Goal: Navigation & Orientation: Find specific page/section

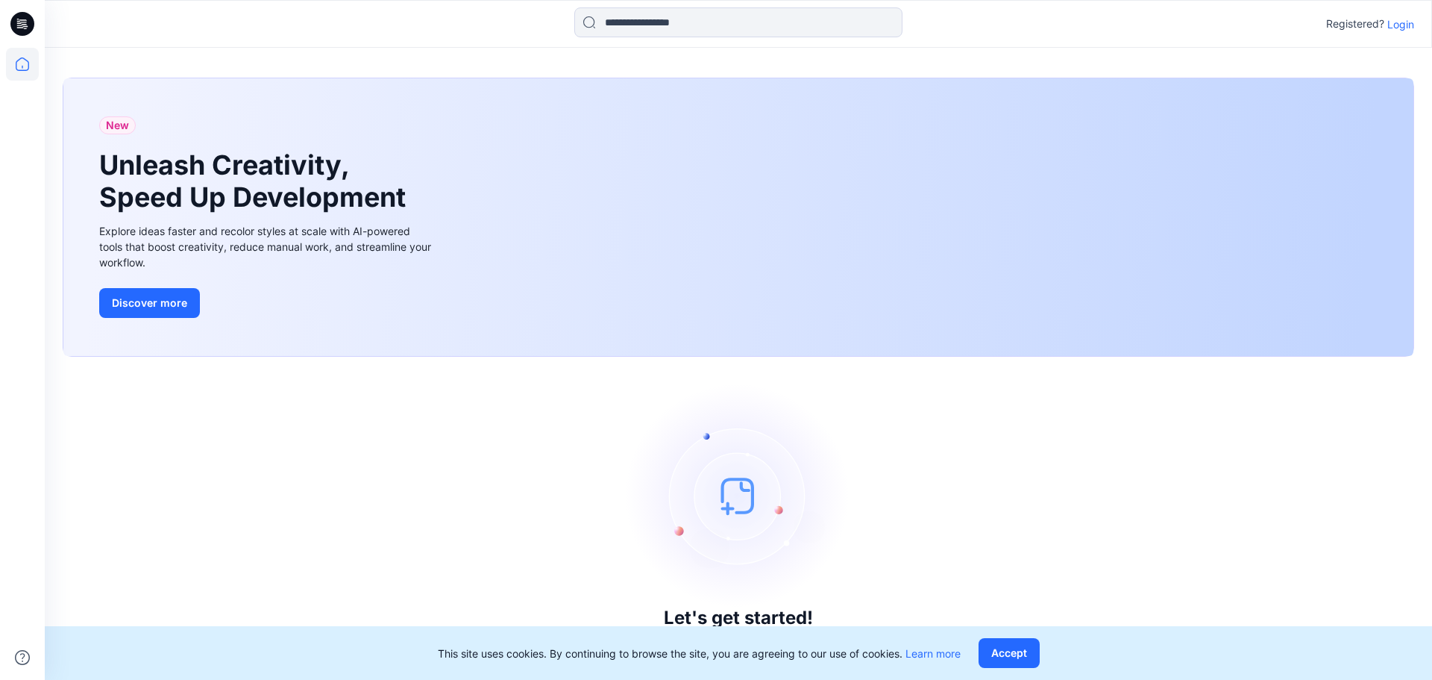
click at [1410, 17] on p "Login" at bounding box center [1401, 24] width 27 height 16
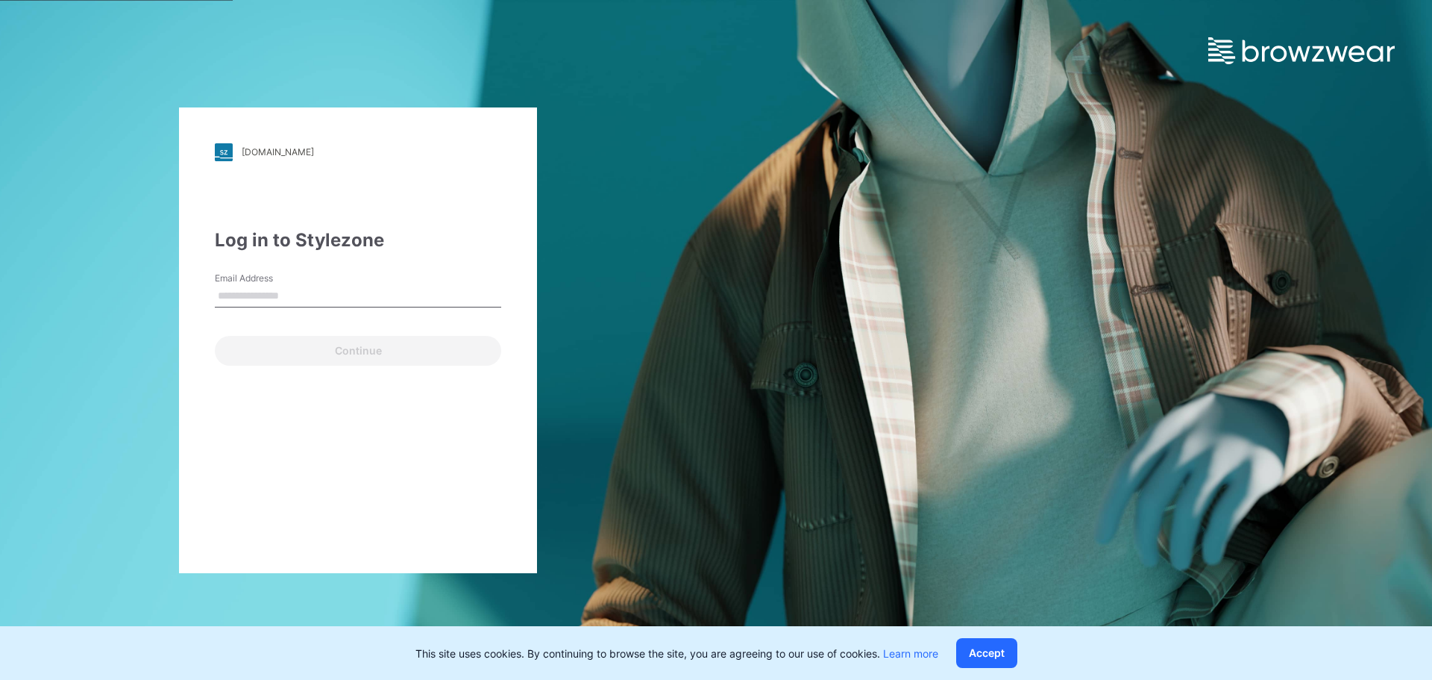
type input "**********"
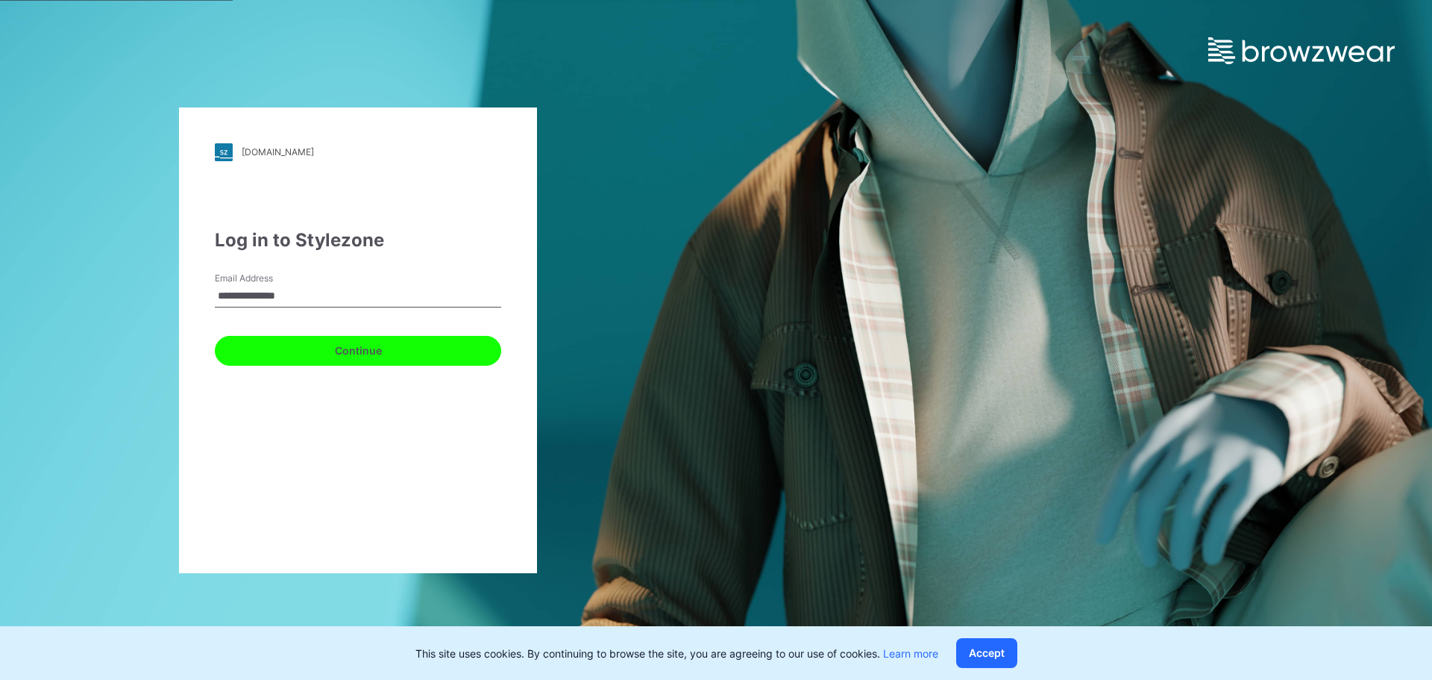
click at [299, 348] on button "Continue" at bounding box center [358, 351] width 286 height 30
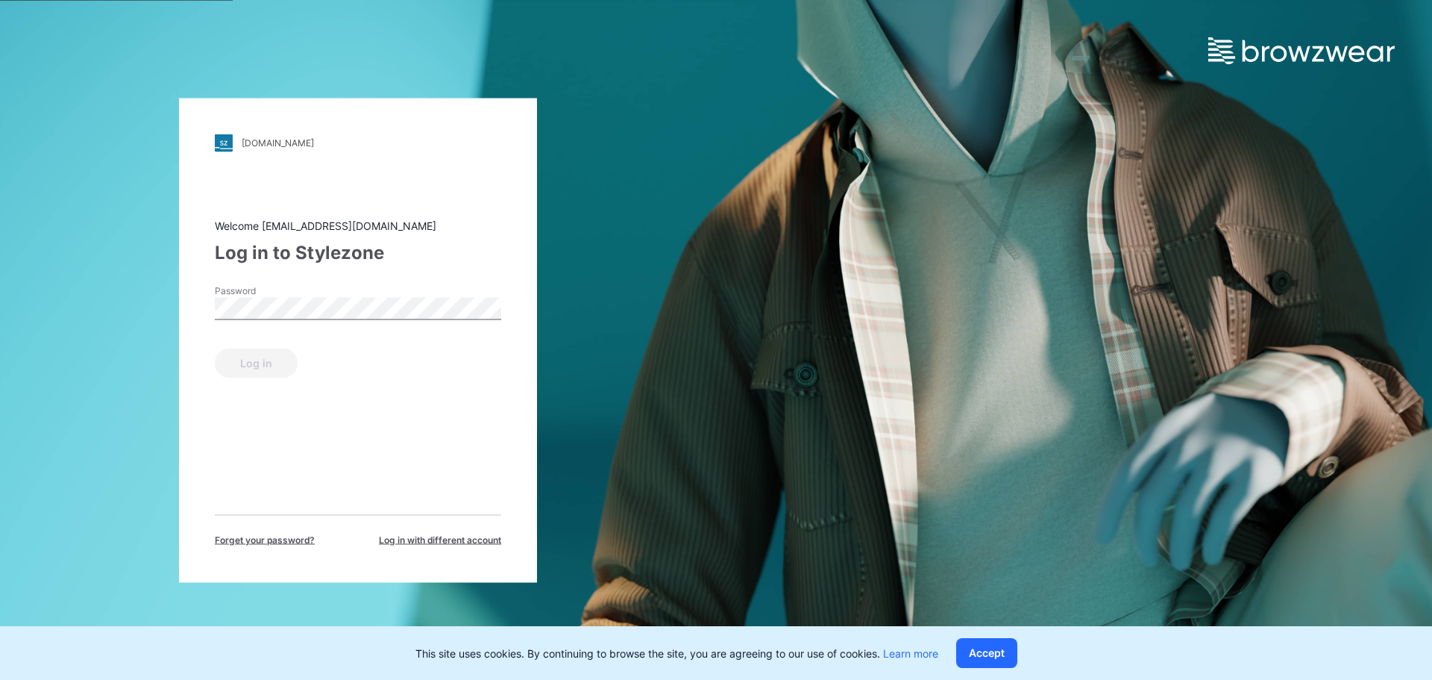
drag, startPoint x: 426, startPoint y: 289, endPoint x: 404, endPoint y: 295, distance: 23.0
click at [424, 289] on div "Password" at bounding box center [358, 305] width 286 height 45
click at [271, 367] on button "Log in" at bounding box center [256, 363] width 83 height 30
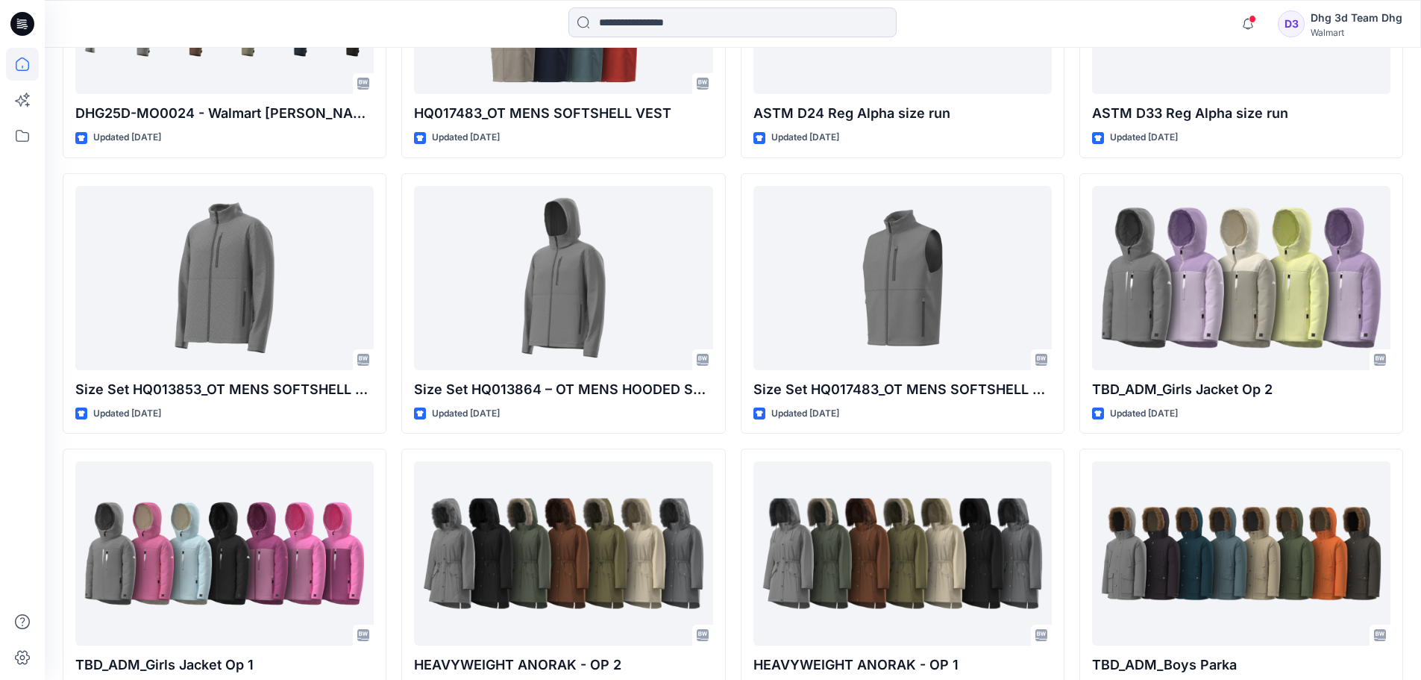
scroll to position [1465, 0]
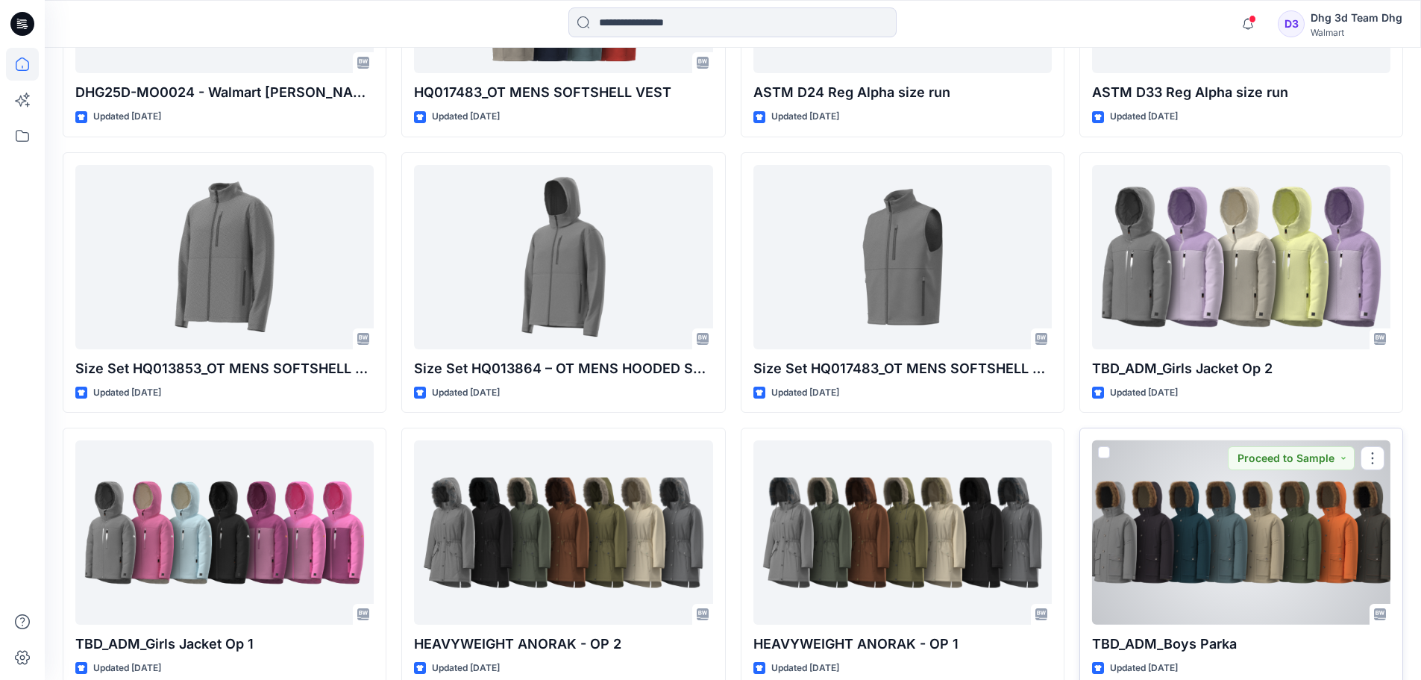
click at [1208, 538] on div at bounding box center [1241, 532] width 298 height 184
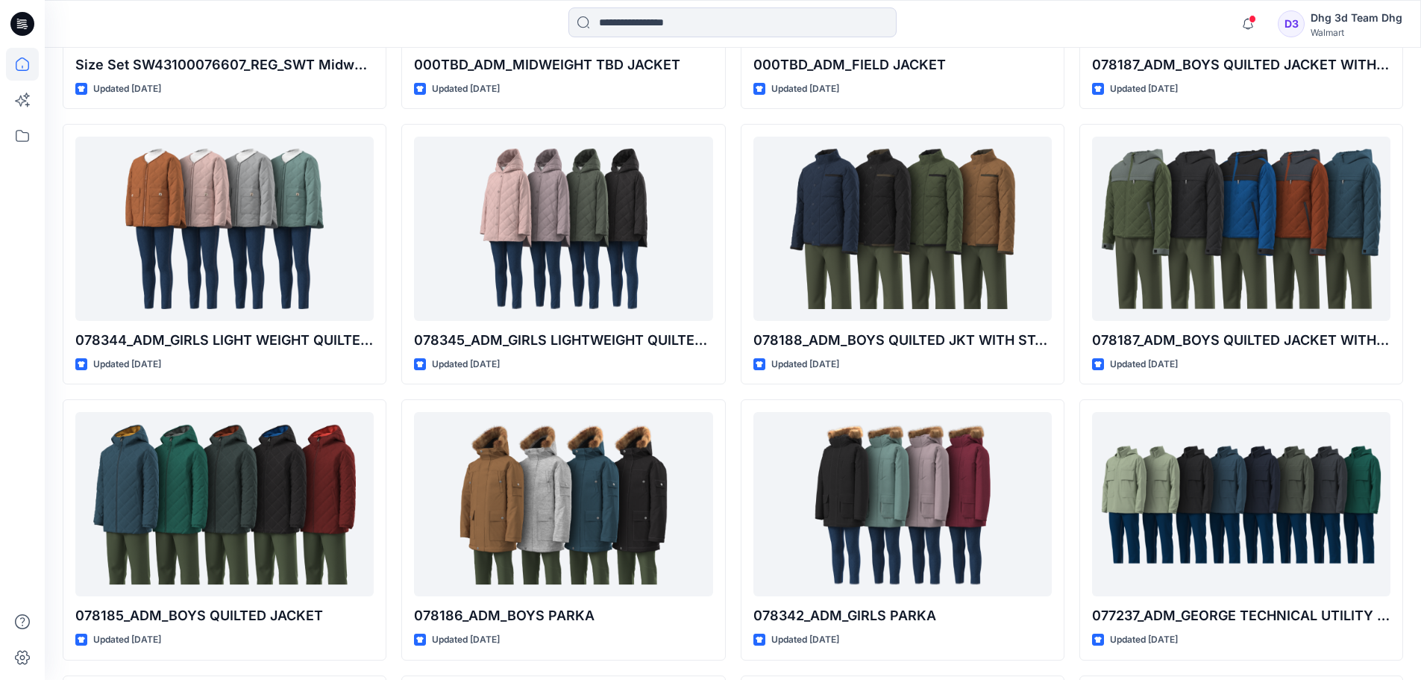
scroll to position [9280, 0]
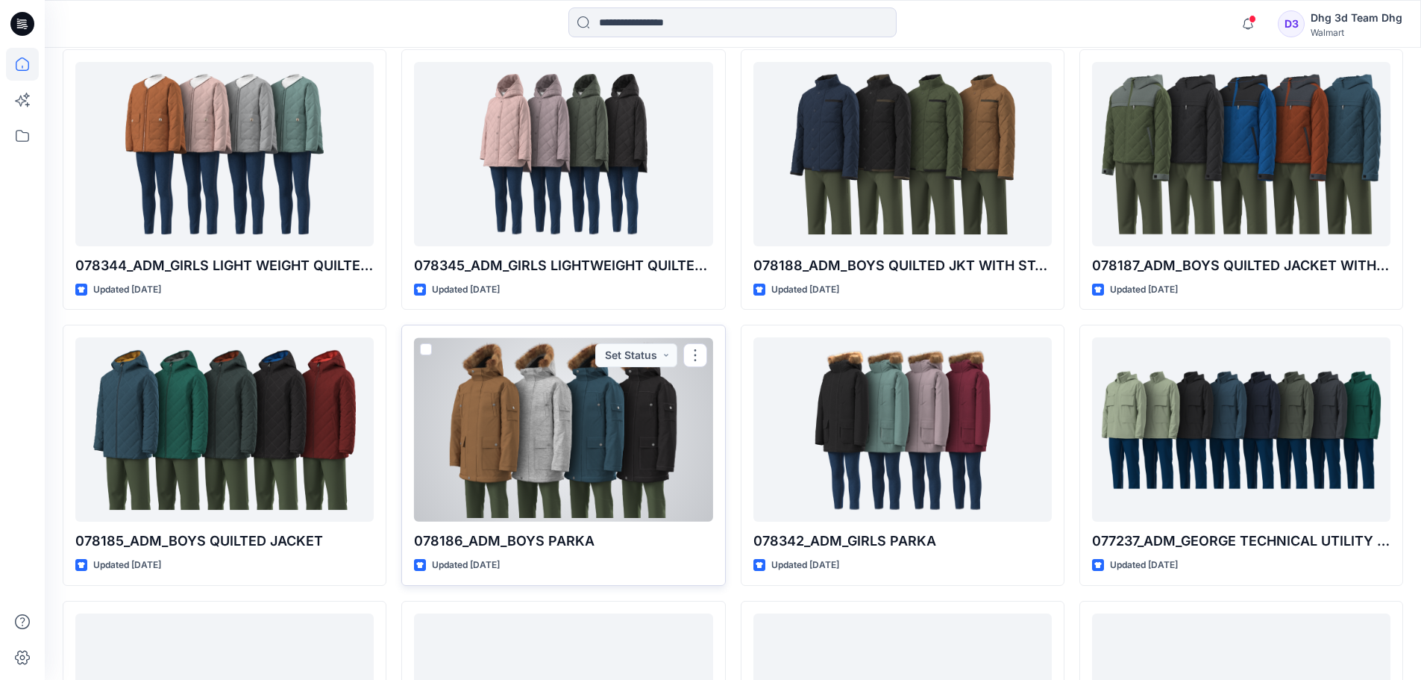
click at [505, 408] on div at bounding box center [563, 429] width 298 height 184
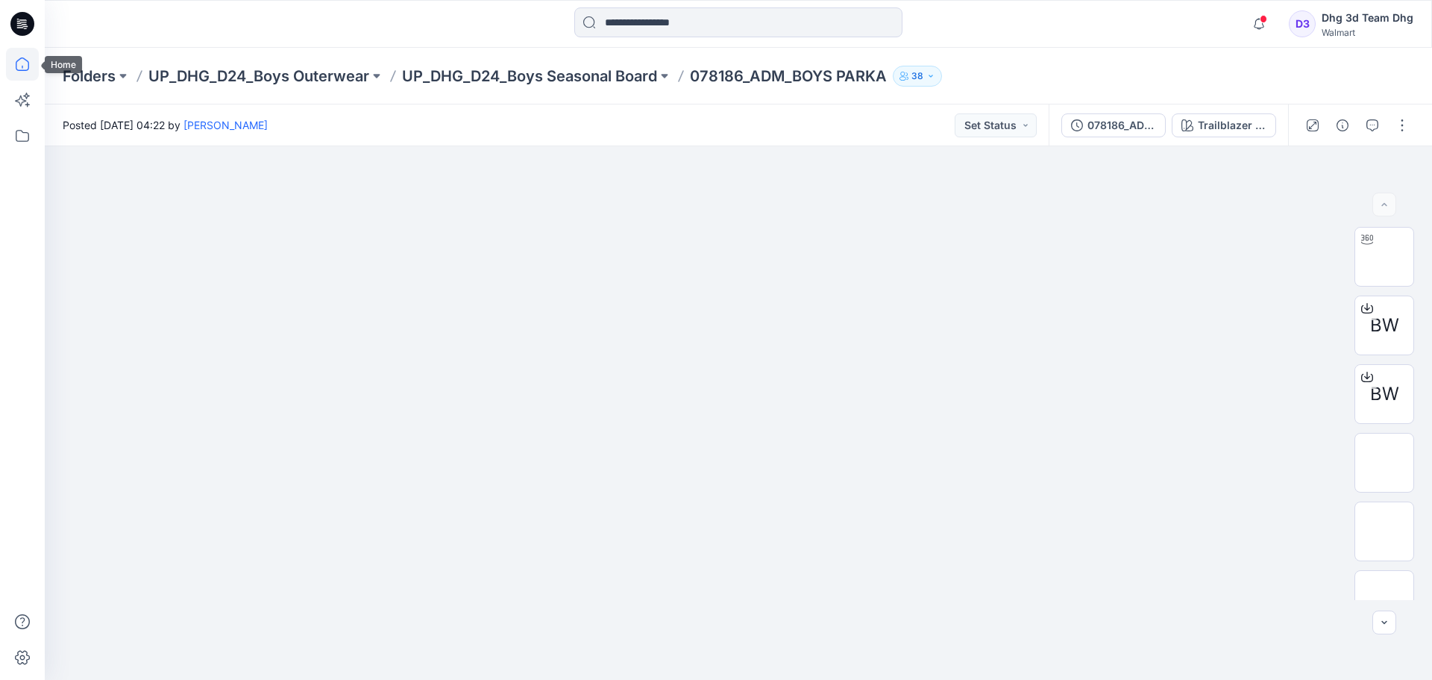
click at [7, 65] on icon at bounding box center [22, 64] width 33 height 33
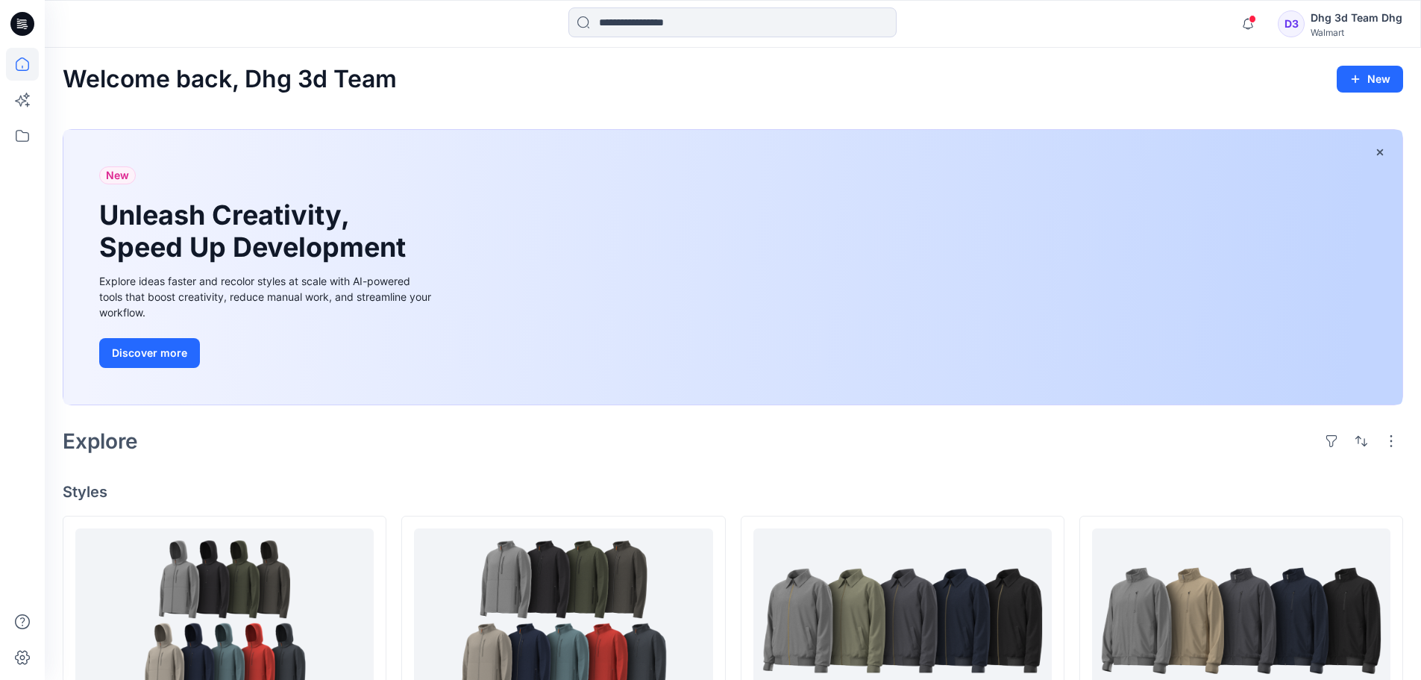
scroll to position [373, 0]
